Goal: Task Accomplishment & Management: Use online tool/utility

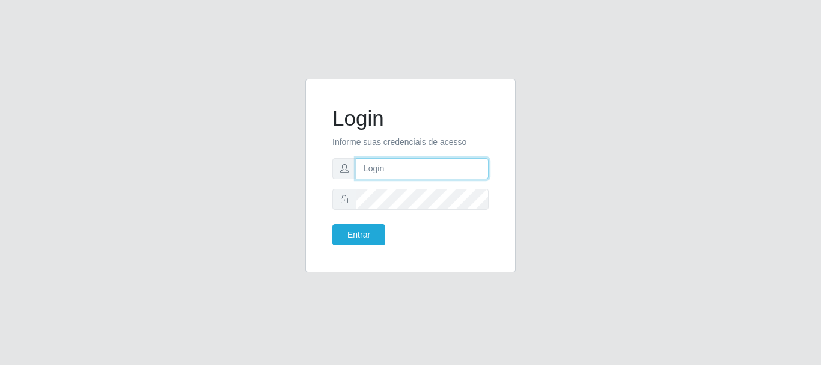
drag, startPoint x: 388, startPoint y: 169, endPoint x: 386, endPoint y: 160, distance: 8.5
click at [388, 169] on input "text" at bounding box center [422, 168] width 133 height 21
type input "[EMAIL_ADDRESS][DOMAIN_NAME]"
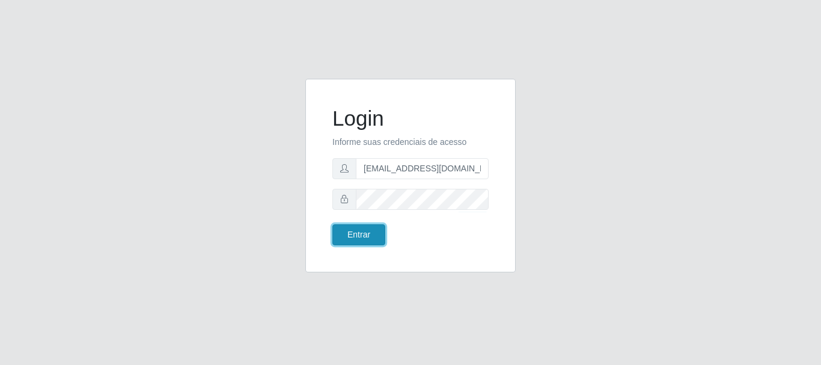
click at [352, 229] on button "Entrar" at bounding box center [358, 234] width 53 height 21
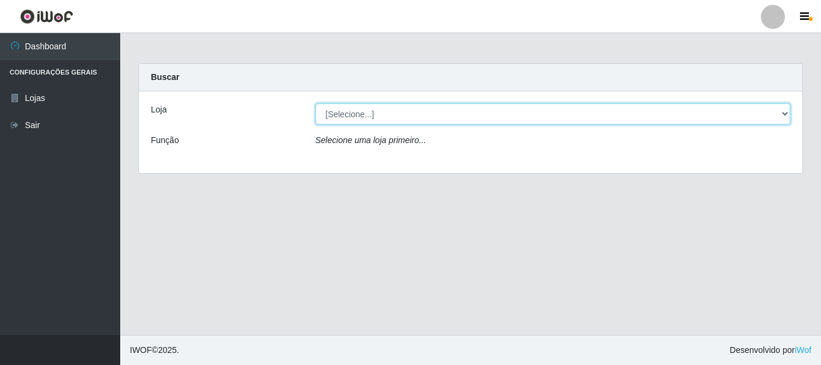
click at [787, 111] on select "[Selecione...] SuperFácil Atacado - Rodoviária" at bounding box center [553, 113] width 475 height 21
select select "400"
click at [316, 103] on select "[Selecione...] SuperFácil Atacado - Rodoviária" at bounding box center [553, 113] width 475 height 21
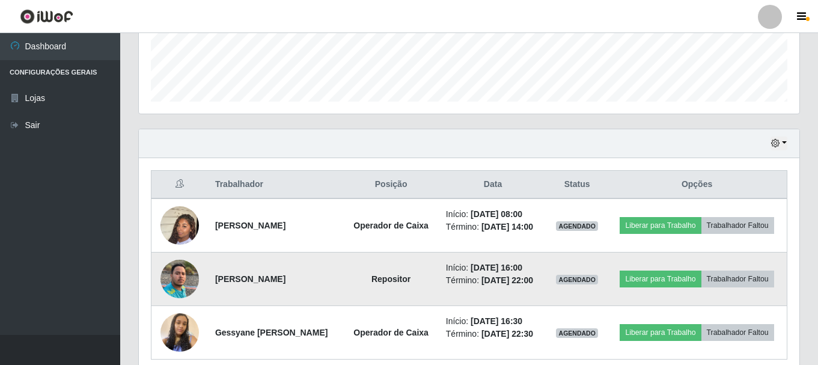
scroll to position [407, 0]
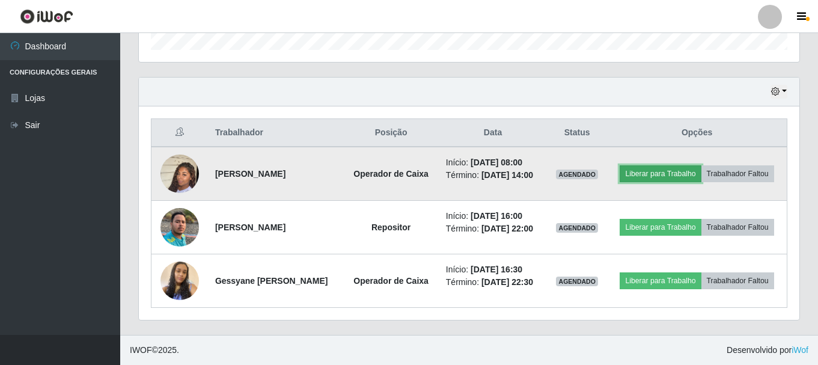
click at [701, 165] on button "Liberar para Trabalho" at bounding box center [660, 173] width 81 height 17
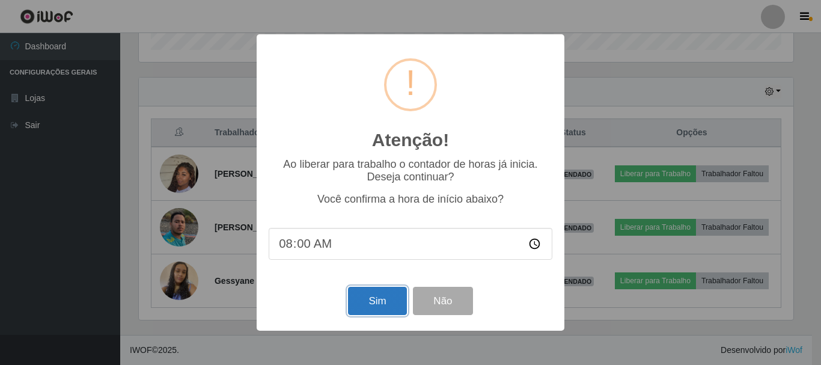
click at [364, 307] on button "Sim" at bounding box center [377, 301] width 58 height 28
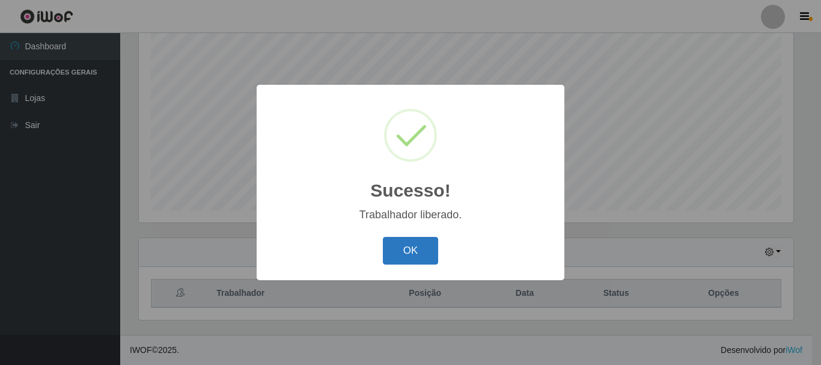
click at [405, 248] on button "OK" at bounding box center [411, 251] width 56 height 28
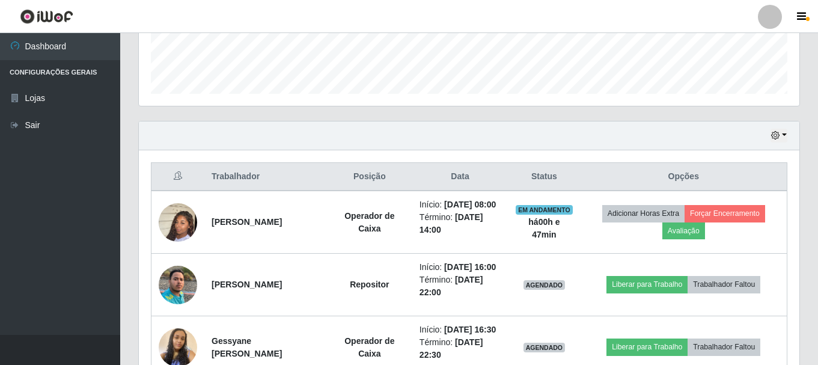
scroll to position [325, 0]
